Goal: Task Accomplishment & Management: Manage account settings

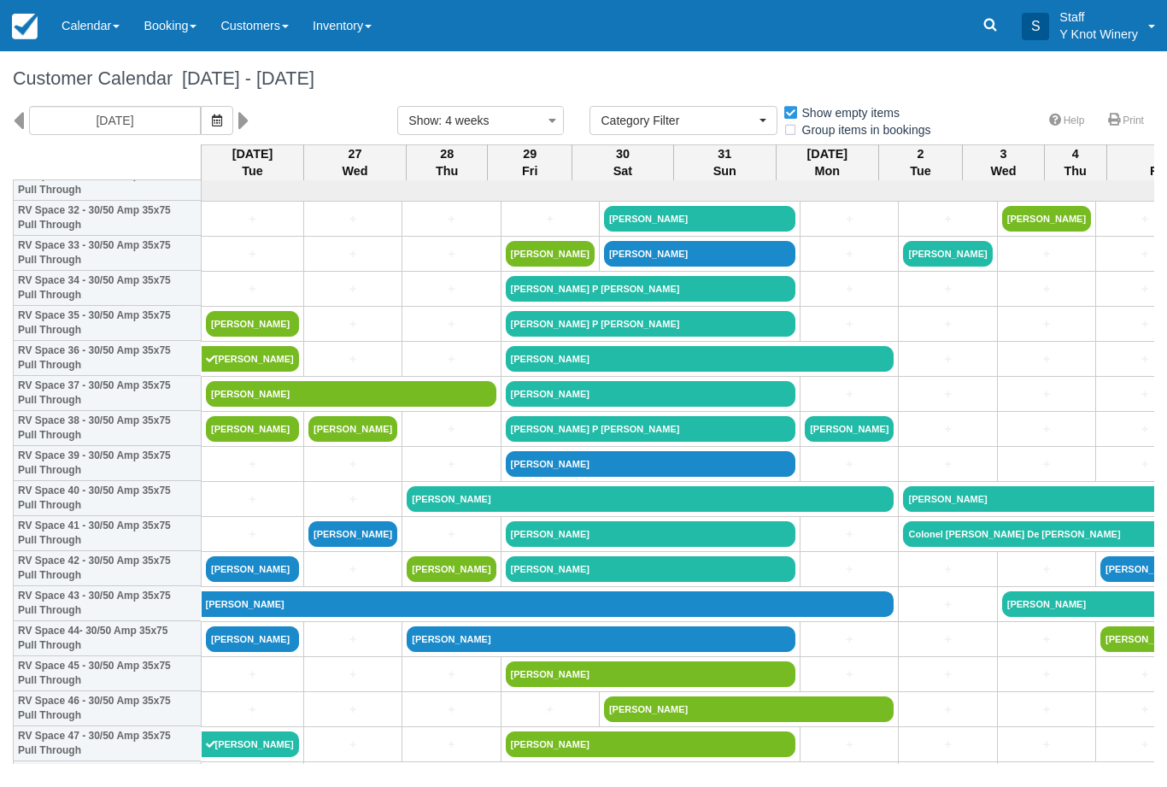
select select
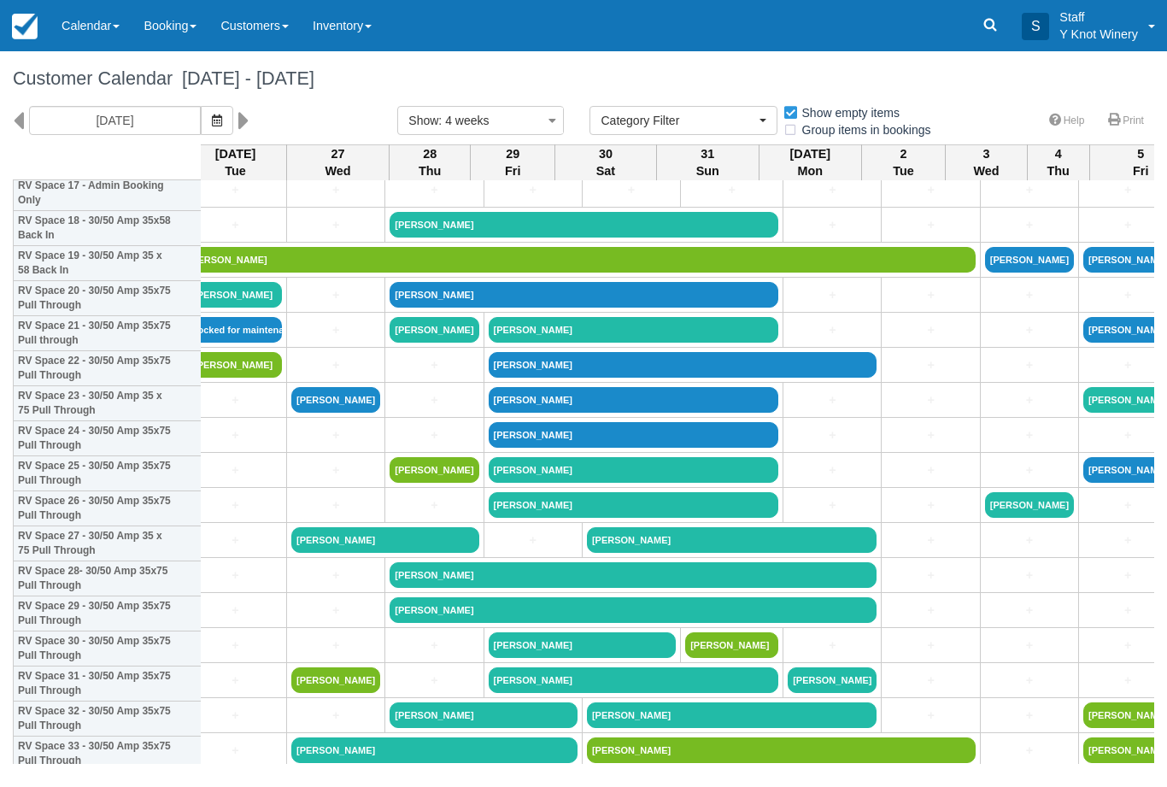
scroll to position [655, 17]
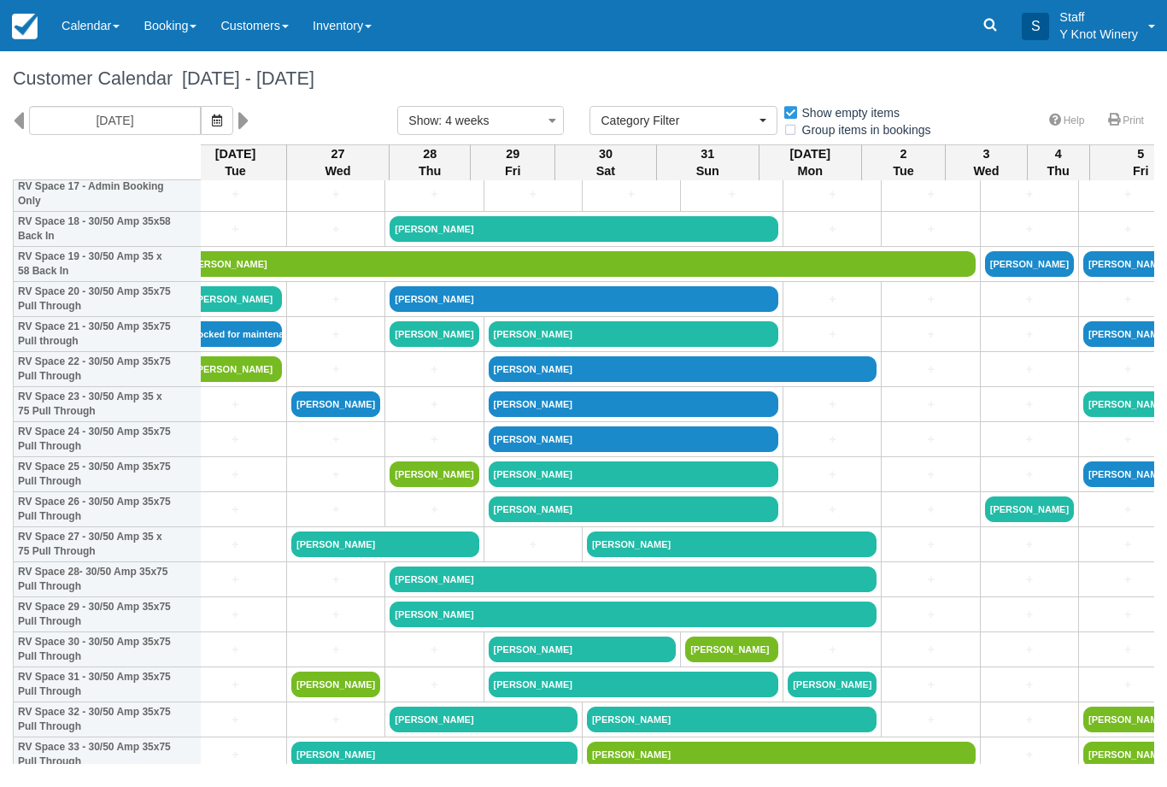
click at [794, 382] on link "[PERSON_NAME]" at bounding box center [683, 369] width 389 height 26
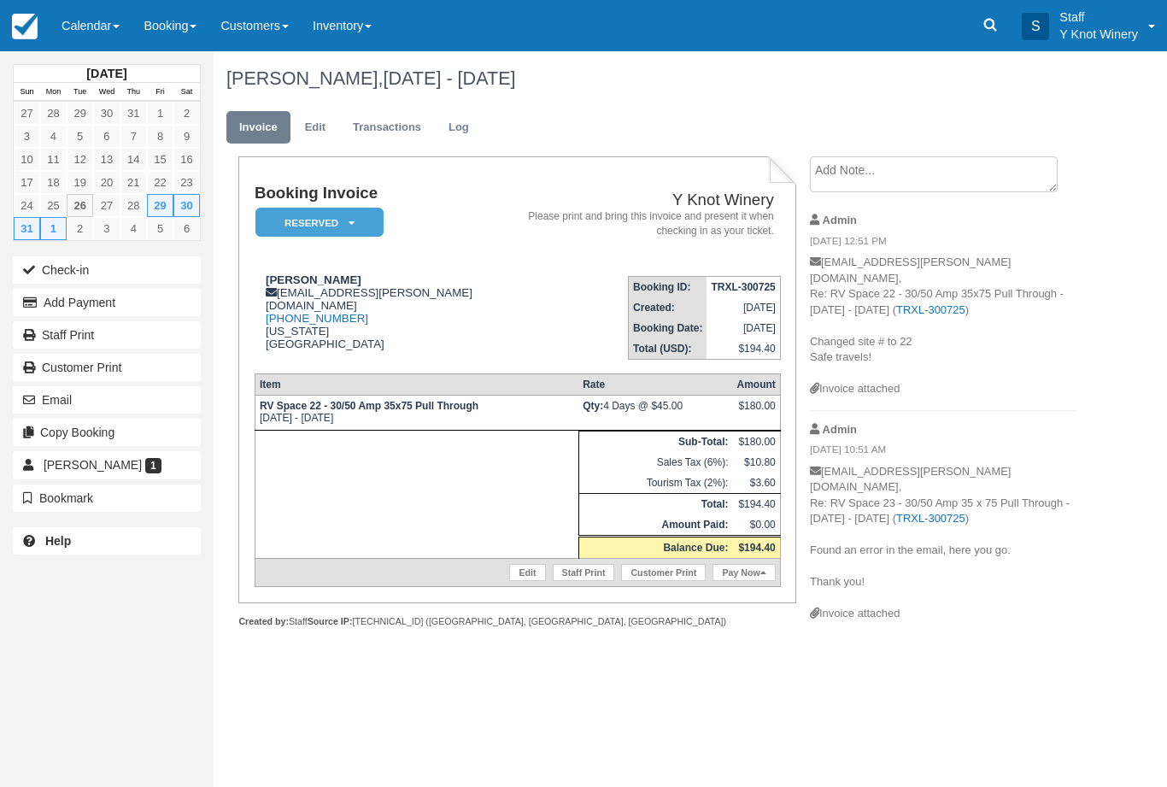
click at [520, 581] on link "Edit" at bounding box center [527, 572] width 36 height 17
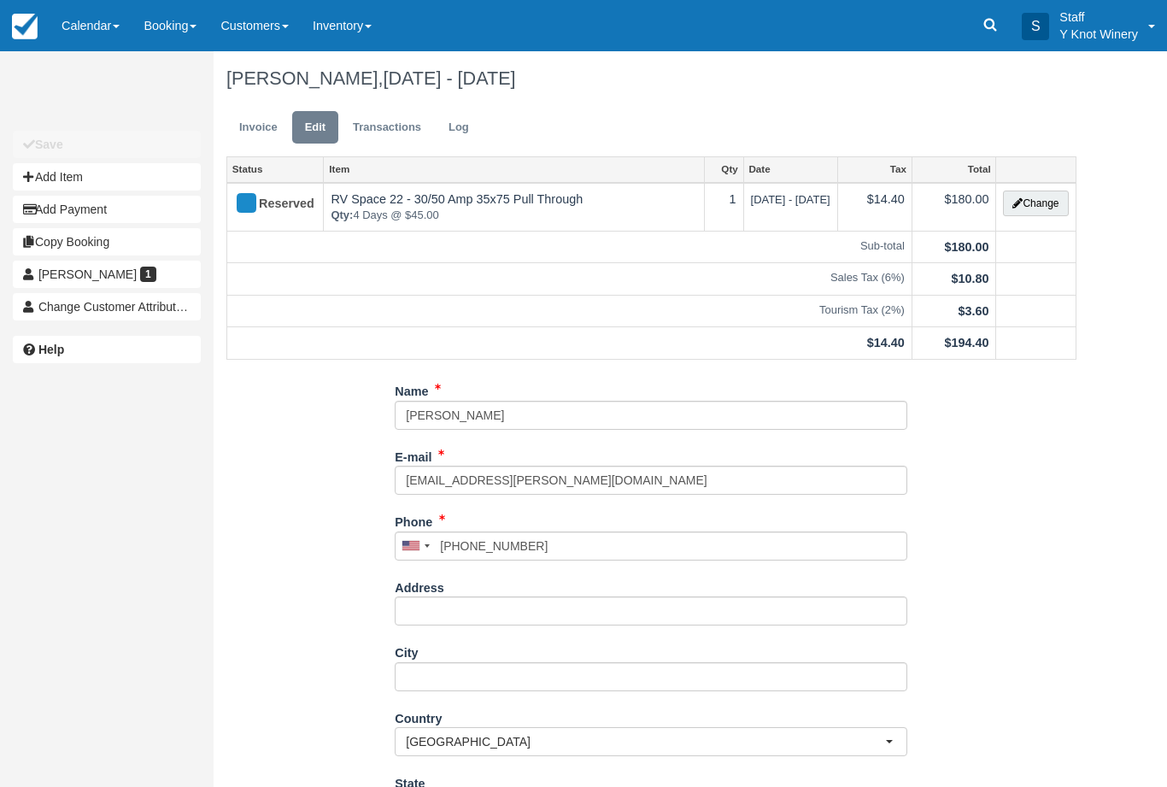
click at [1030, 202] on button "Change" at bounding box center [1035, 204] width 65 height 26
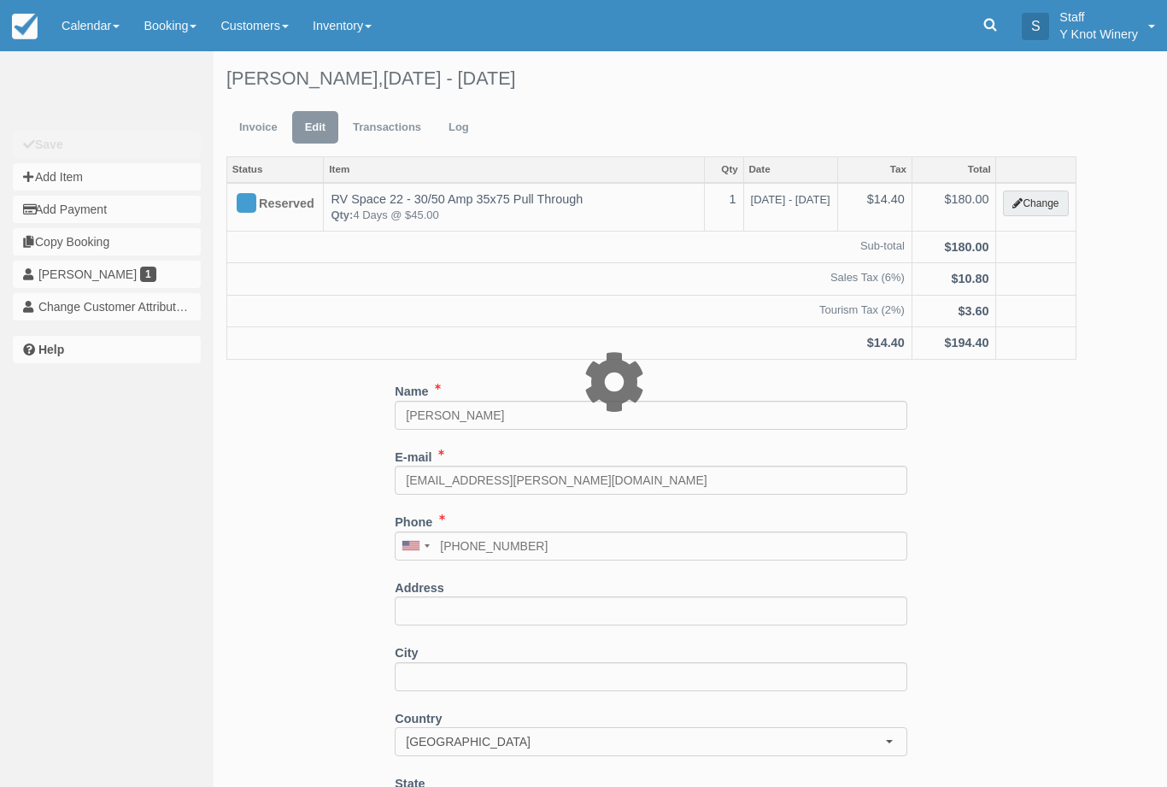
type input "180.00"
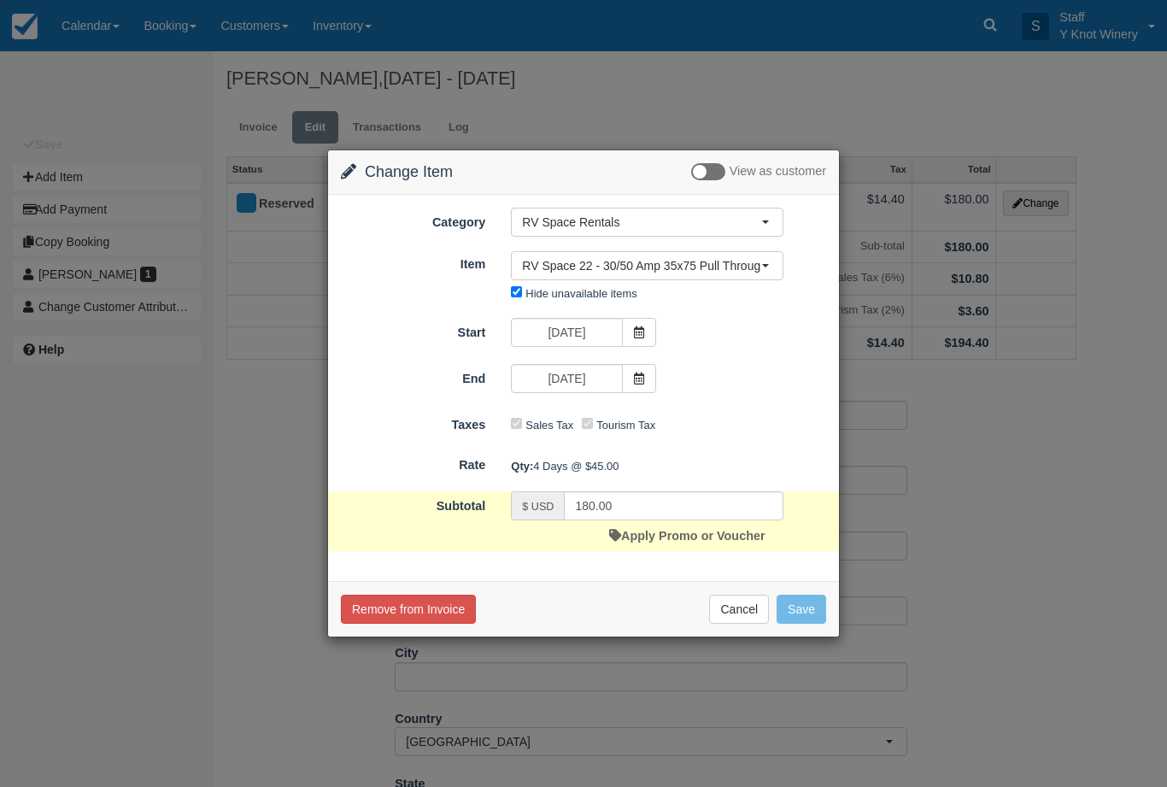
click at [635, 378] on icon at bounding box center [639, 379] width 12 height 12
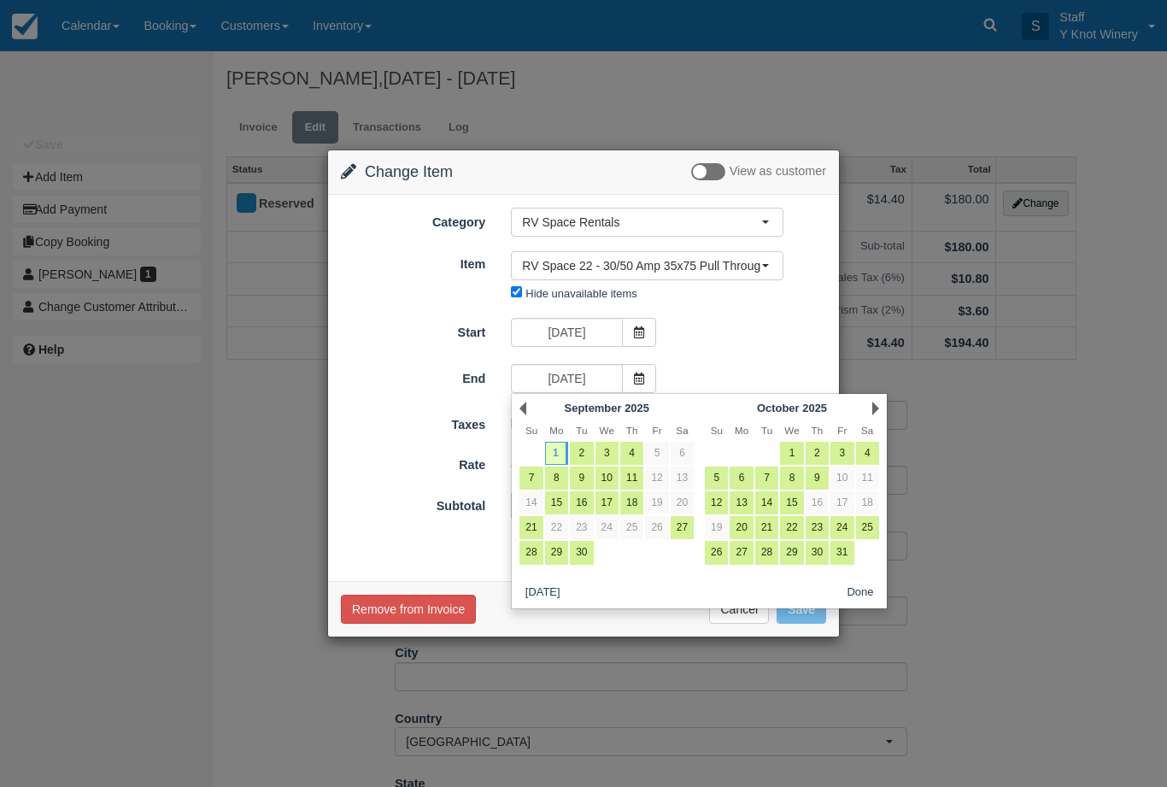
click at [519, 404] on link "Prev" at bounding box center [522, 409] width 7 height 14
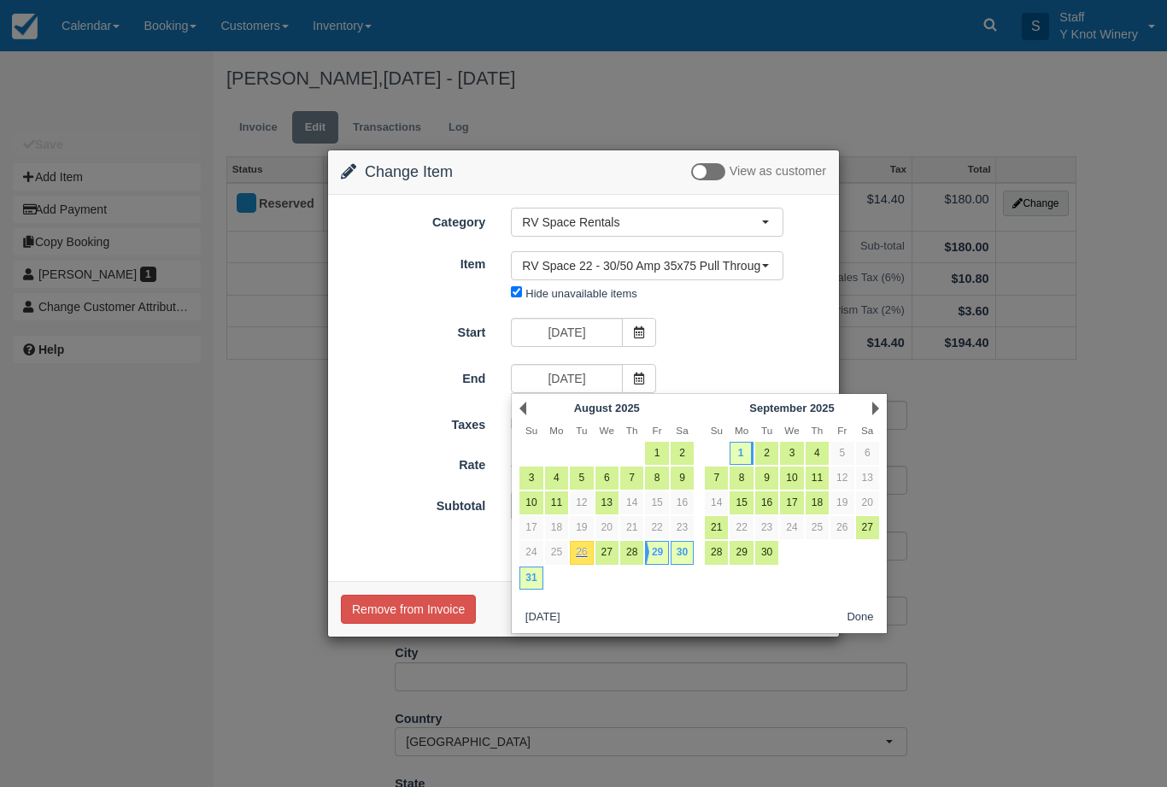
click at [531, 572] on link "31" at bounding box center [530, 577] width 23 height 23
type input "[DATE]"
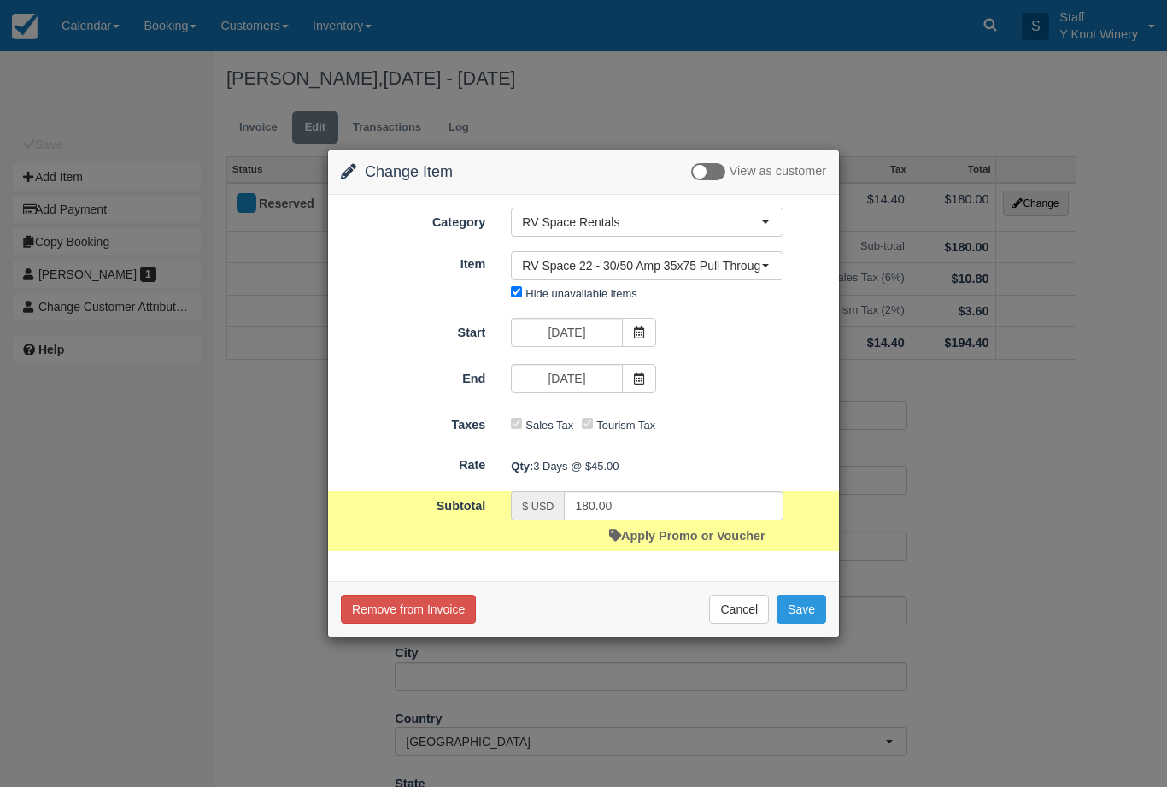
type input "135.00"
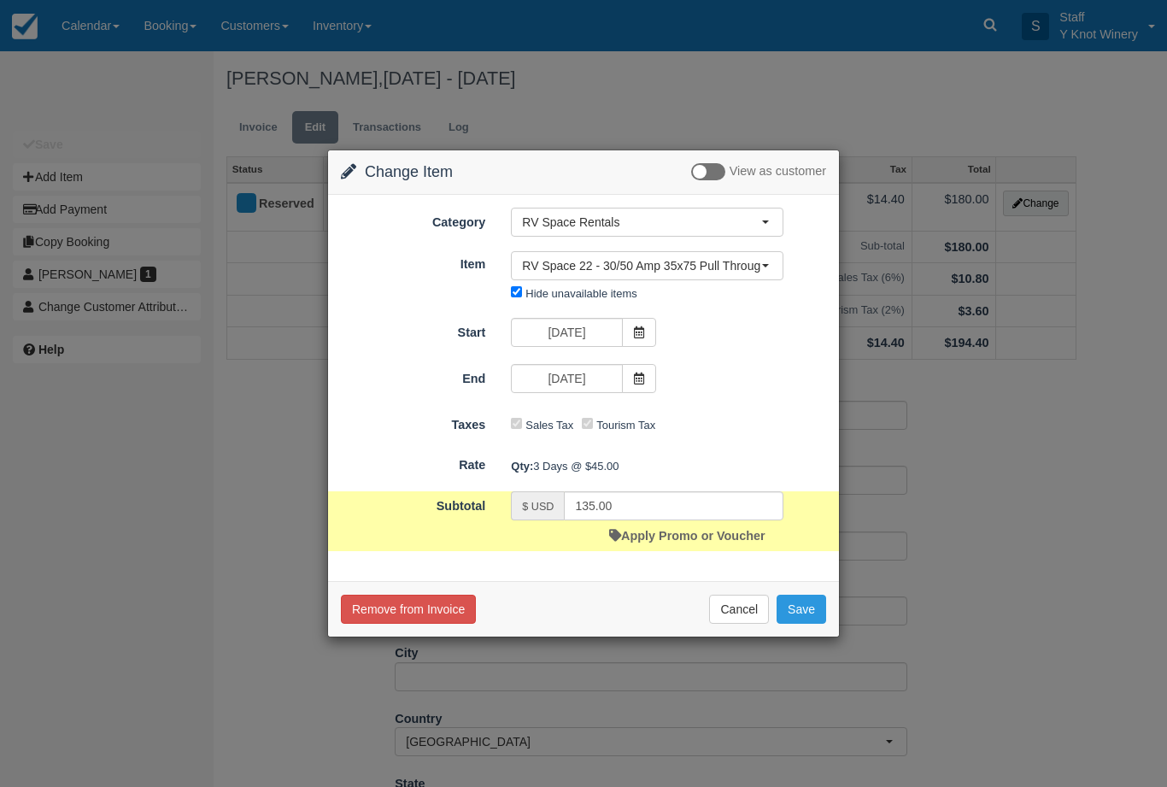
click at [807, 602] on button "Save" at bounding box center [802, 609] width 50 height 29
